Goal: Task Accomplishment & Management: Complete application form

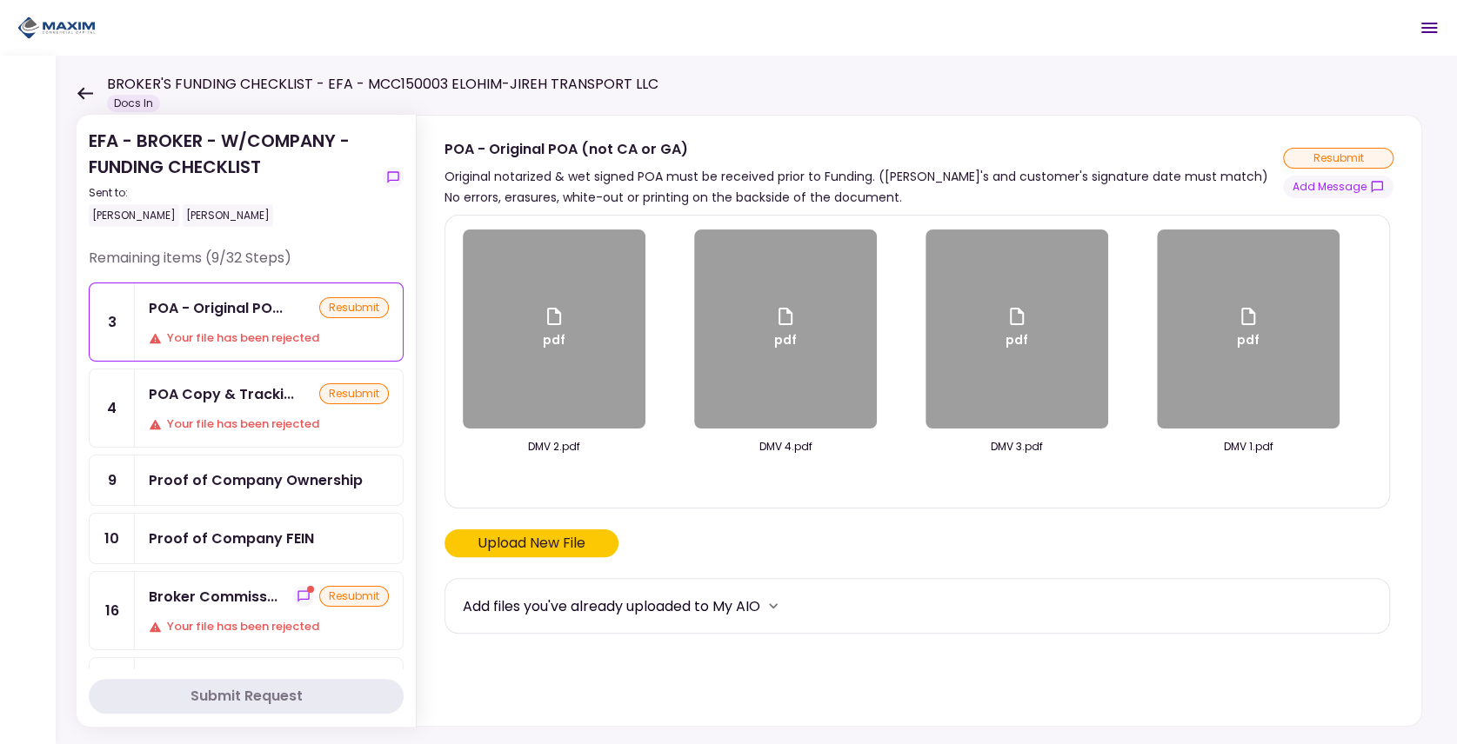
click at [250, 598] on div "Broker Commiss... resubmit Your file has been rejected" at bounding box center [269, 610] width 268 height 77
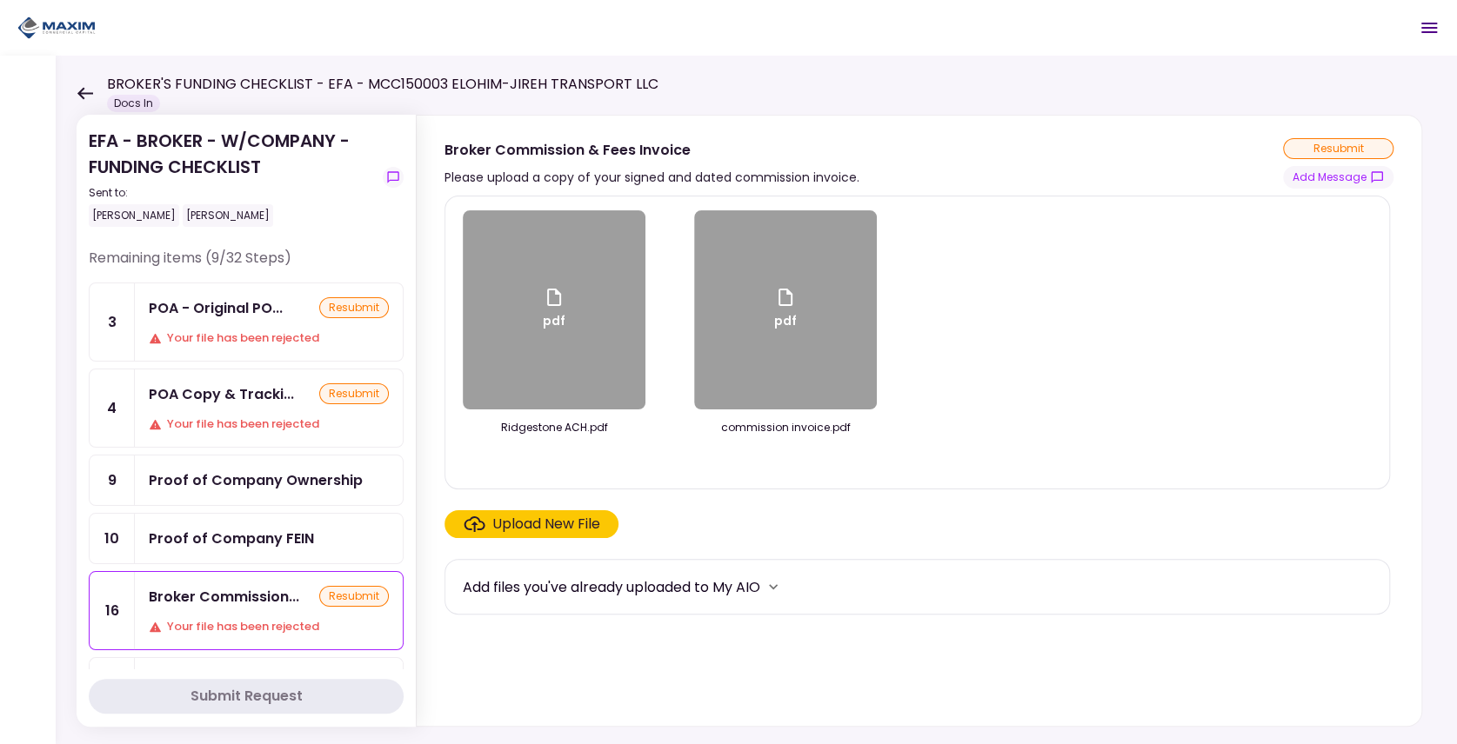
scroll to position [116, 0]
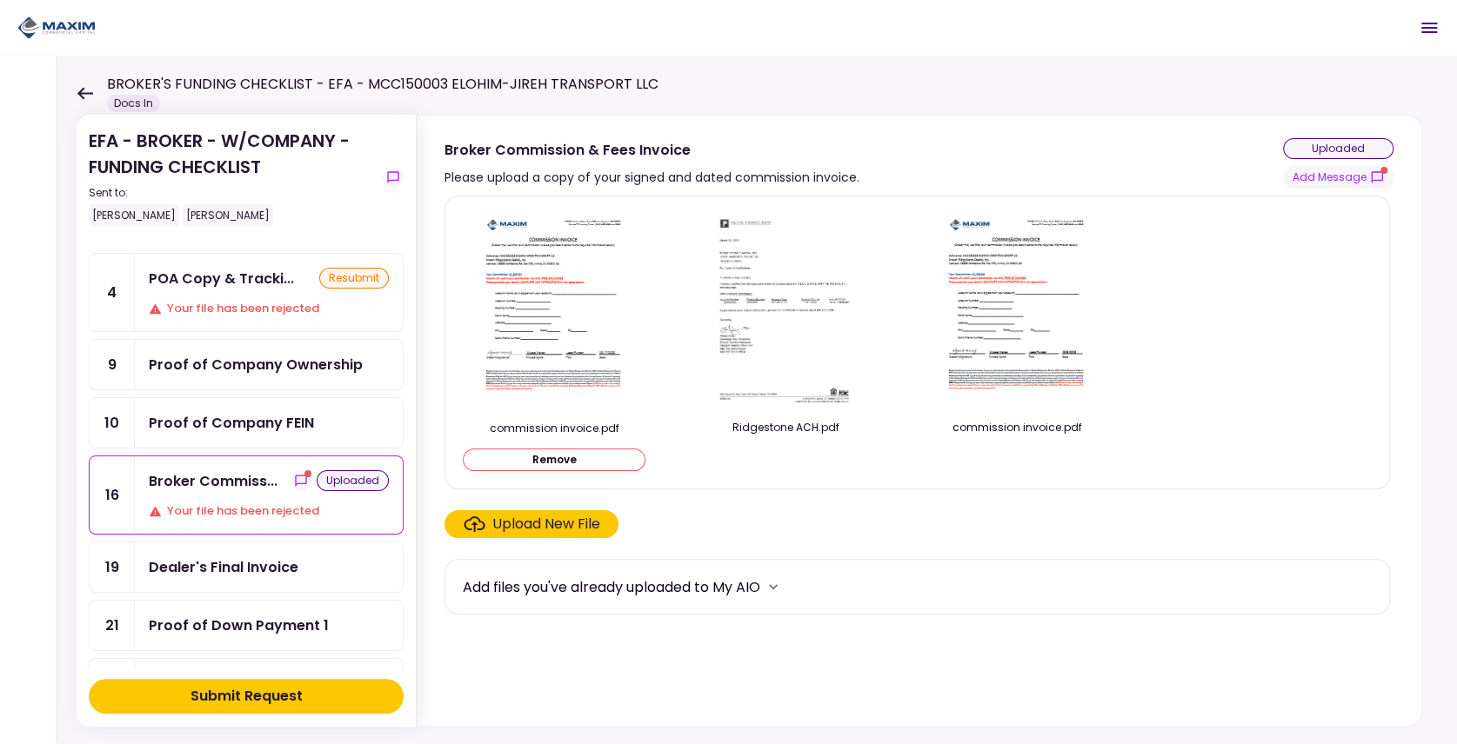
click at [242, 697] on div "Submit Request" at bounding box center [246, 696] width 112 height 21
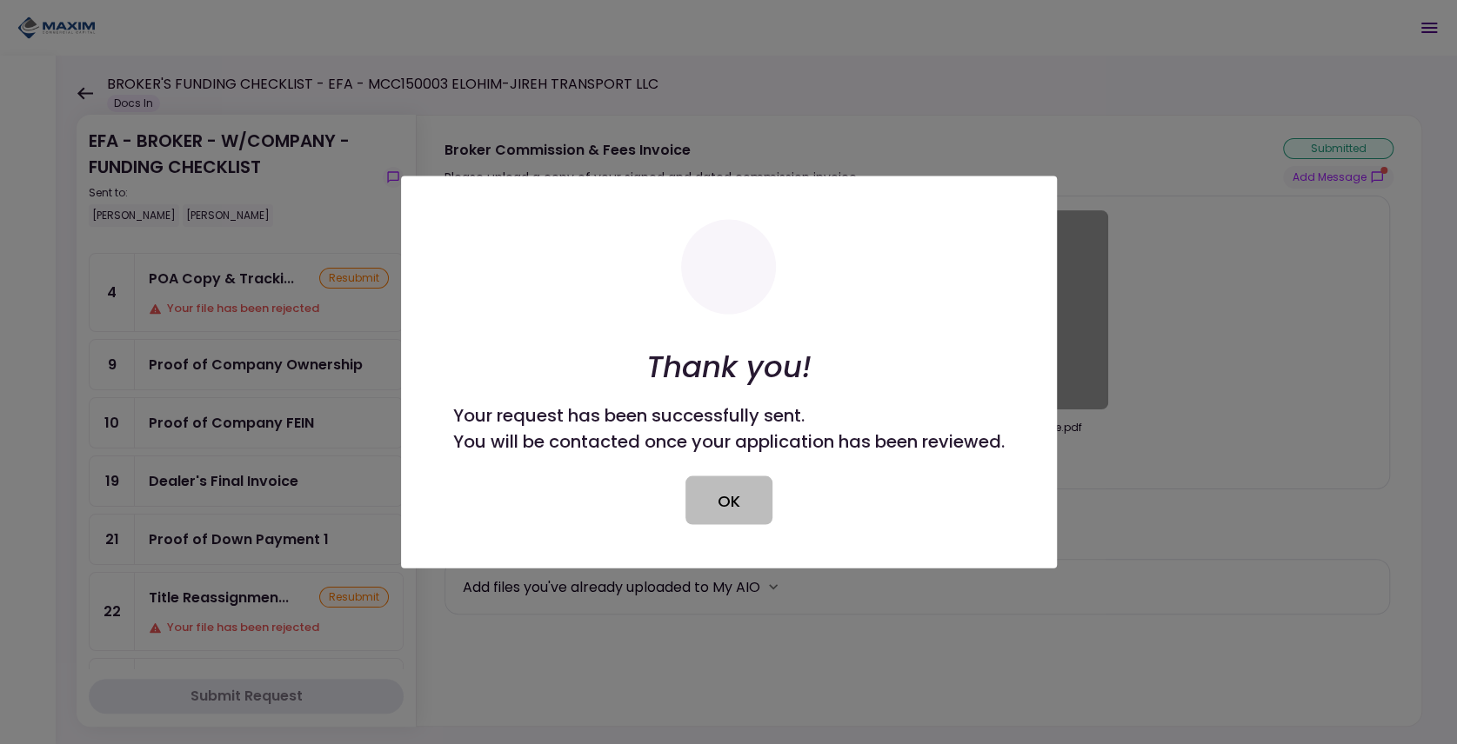
click at [724, 511] on button "OK" at bounding box center [728, 501] width 87 height 49
